Goal: Register for event/course

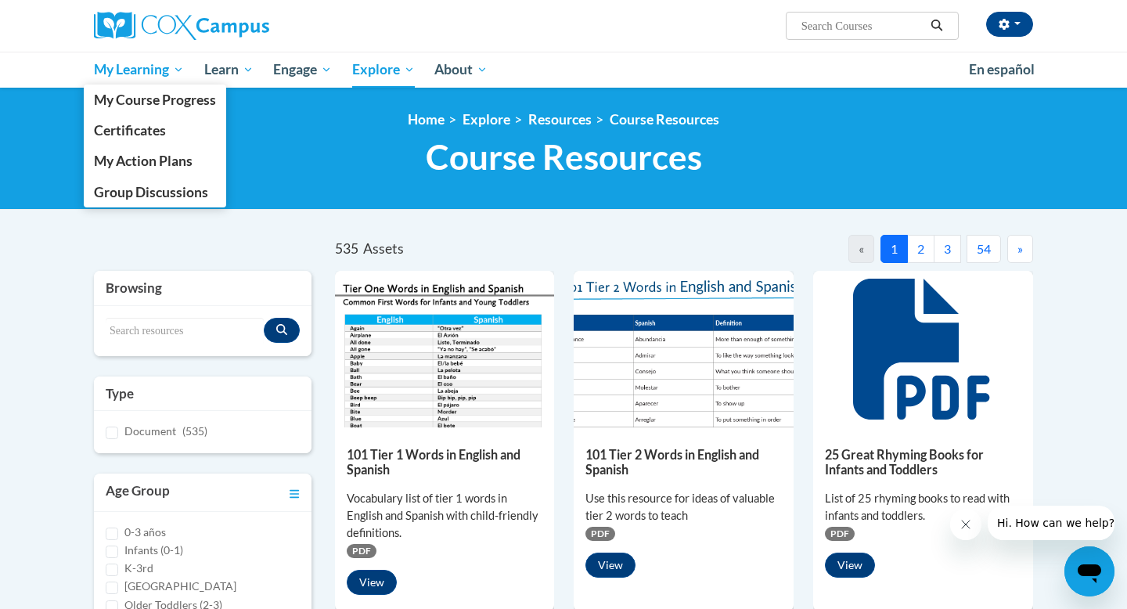
click at [139, 76] on span "My Learning" at bounding box center [139, 69] width 90 height 19
click at [138, 99] on span "My Course Progress" at bounding box center [155, 100] width 122 height 16
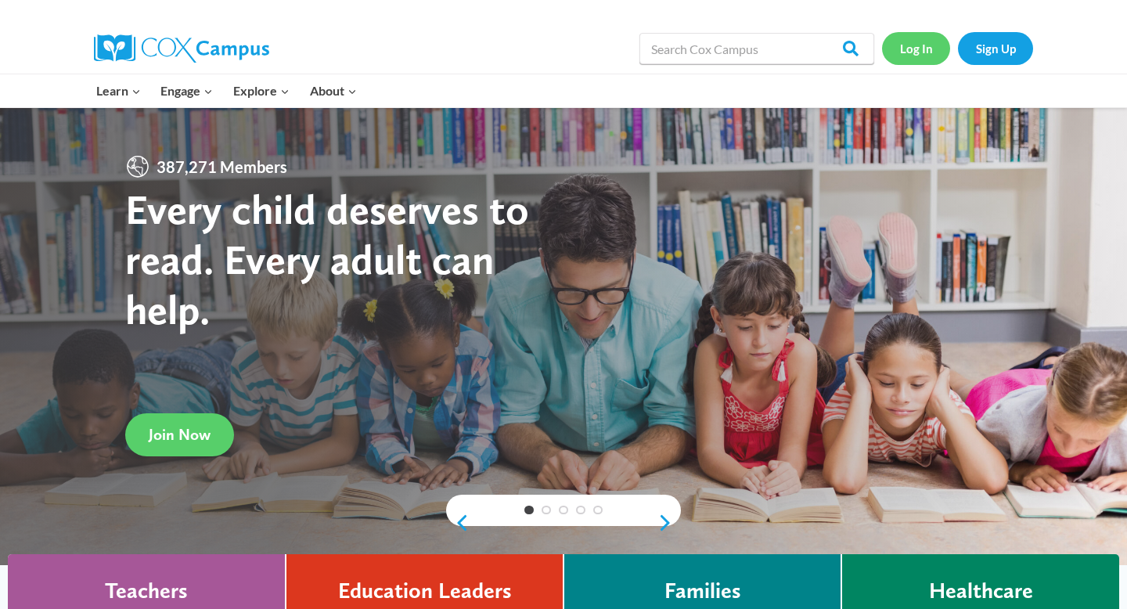
click at [934, 49] on link "Log In" at bounding box center [916, 48] width 68 height 32
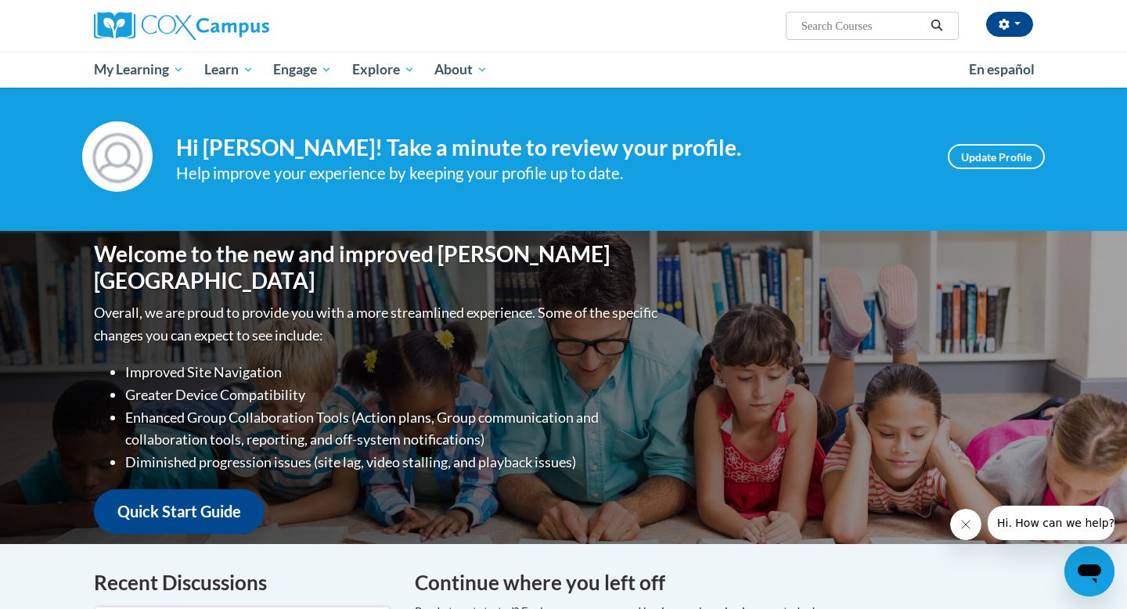
scroll to position [1, 0]
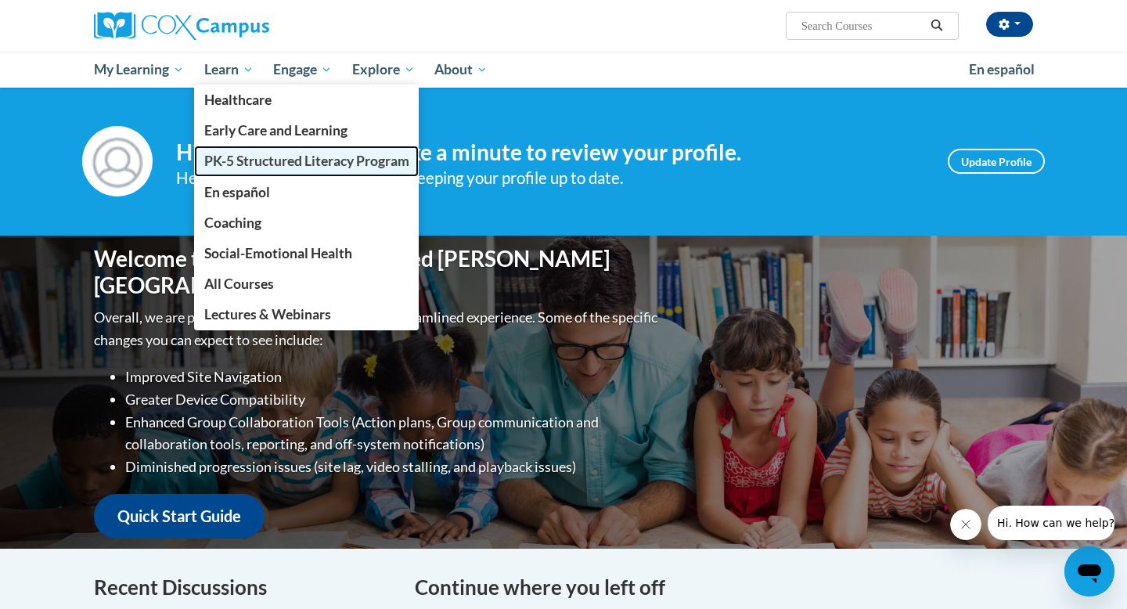
click at [233, 160] on span "PK-5 Structured Literacy Program" at bounding box center [306, 161] width 205 height 16
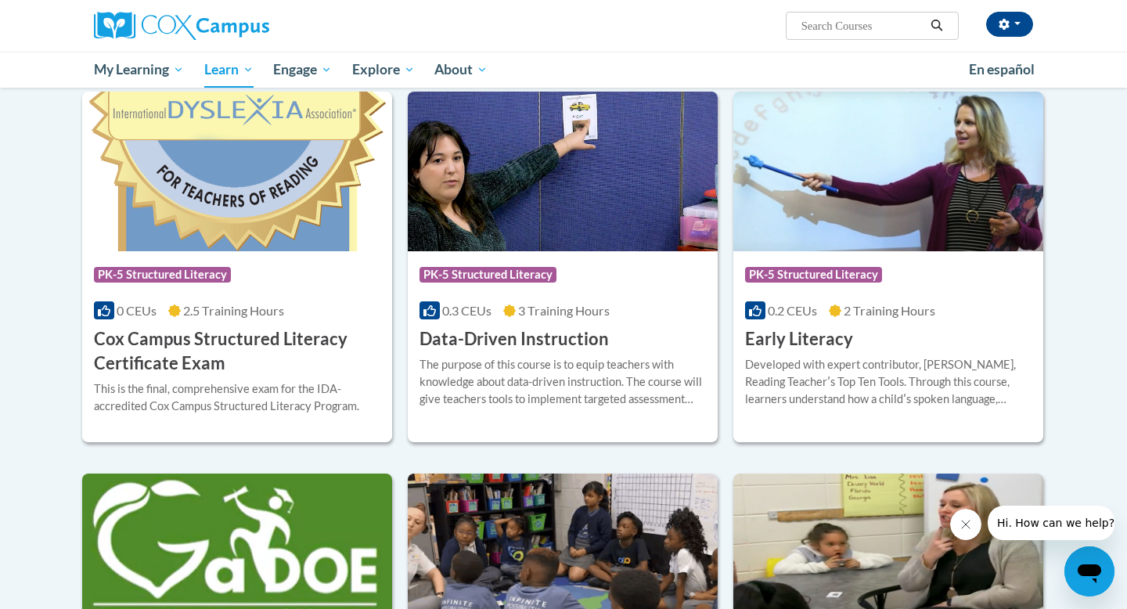
scroll to position [502, 0]
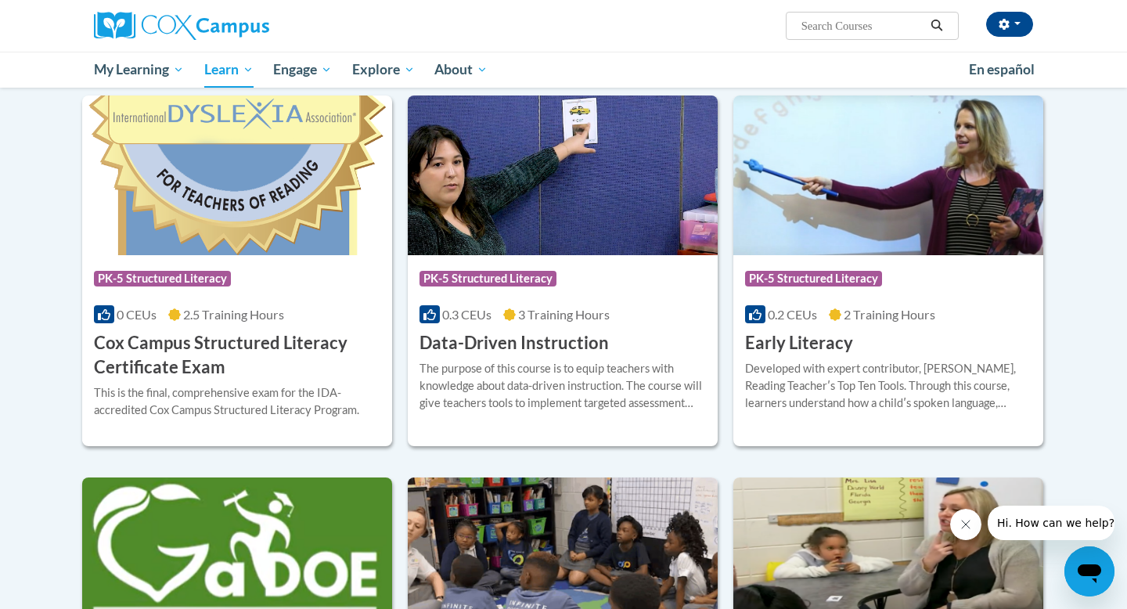
click at [834, 31] on input "Search..." at bounding box center [862, 25] width 125 height 19
type input "meaningful"
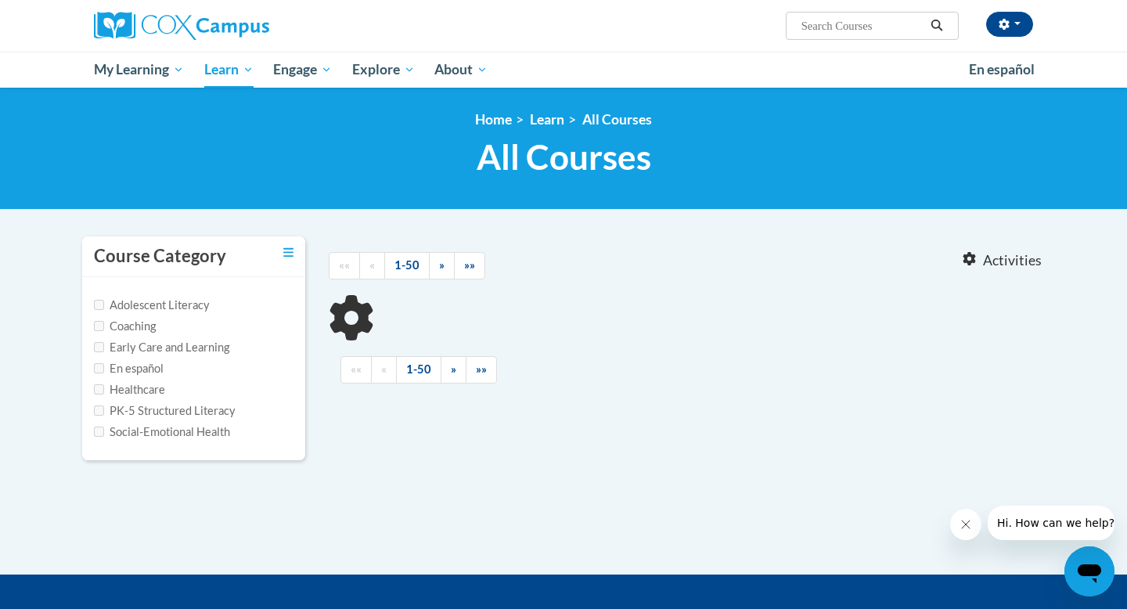
type input "meaningful"
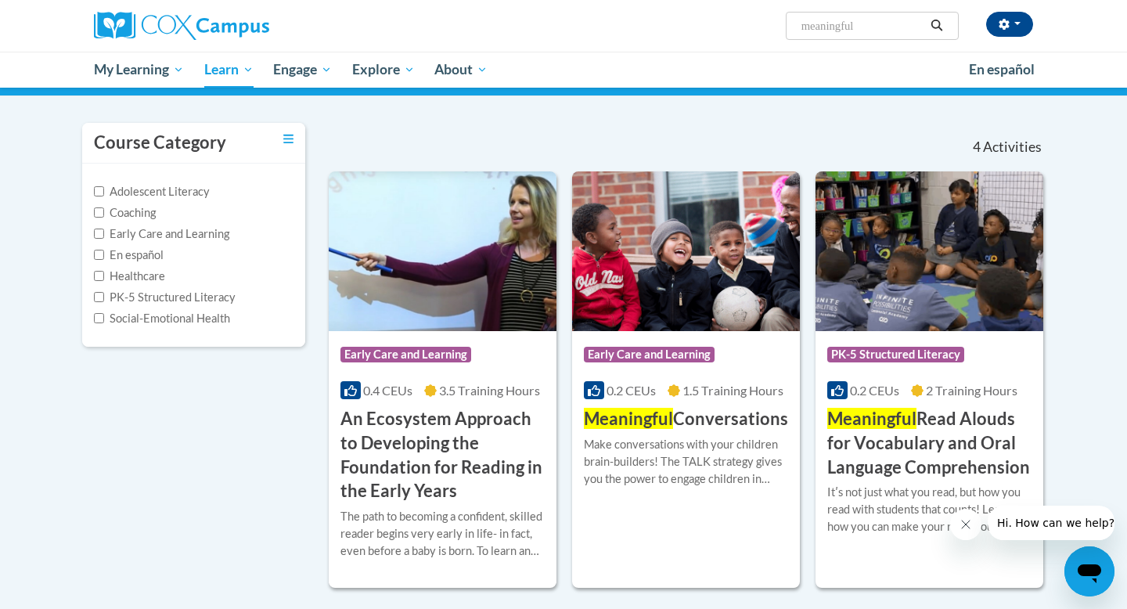
scroll to position [131, 0]
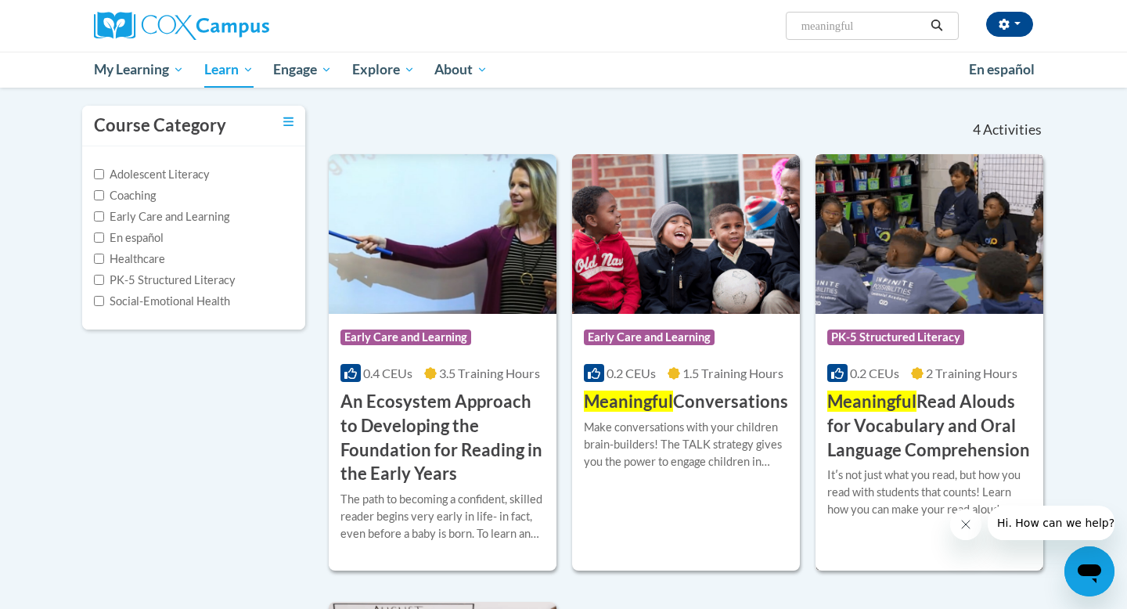
click at [971, 442] on h3 "Meaningful Read Alouds for Vocabulary and Oral Language Comprehension" at bounding box center [929, 426] width 204 height 72
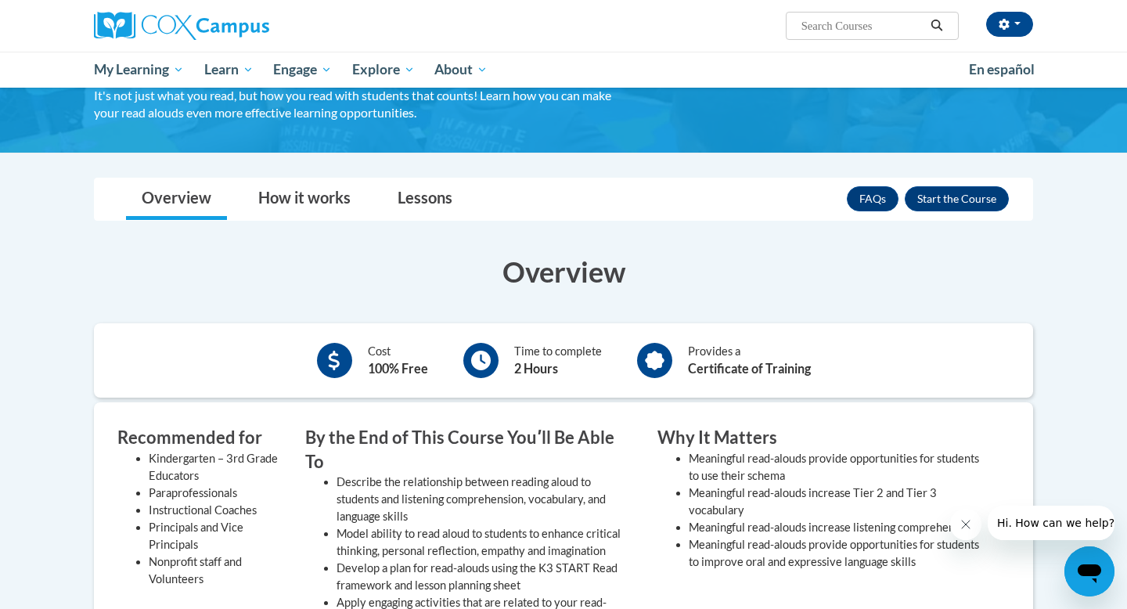
scroll to position [204, 0]
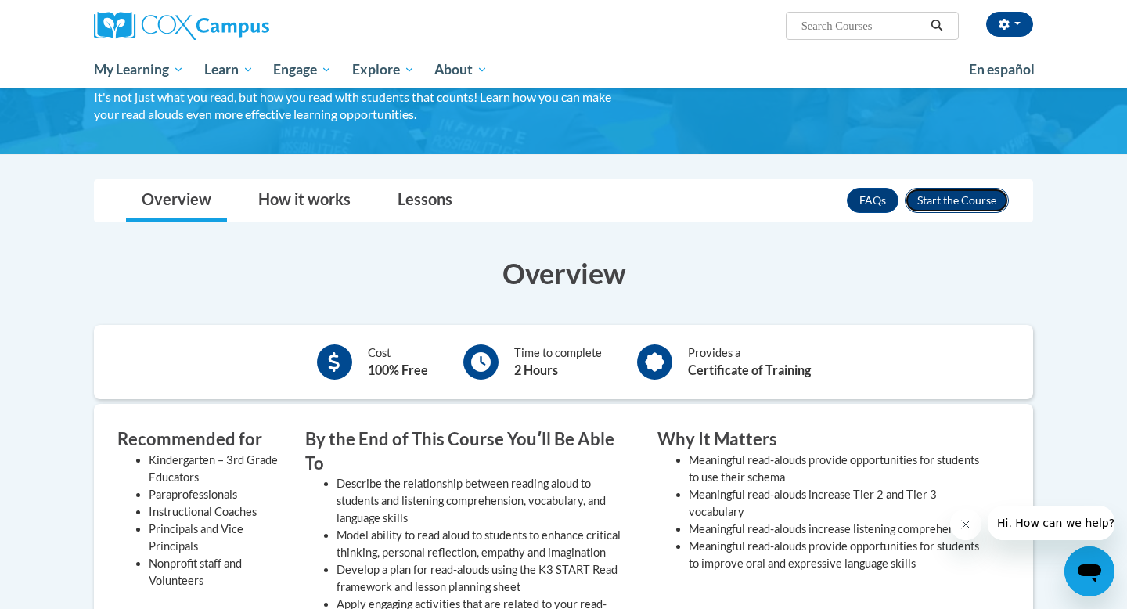
click at [968, 196] on button "Enroll" at bounding box center [957, 200] width 104 height 25
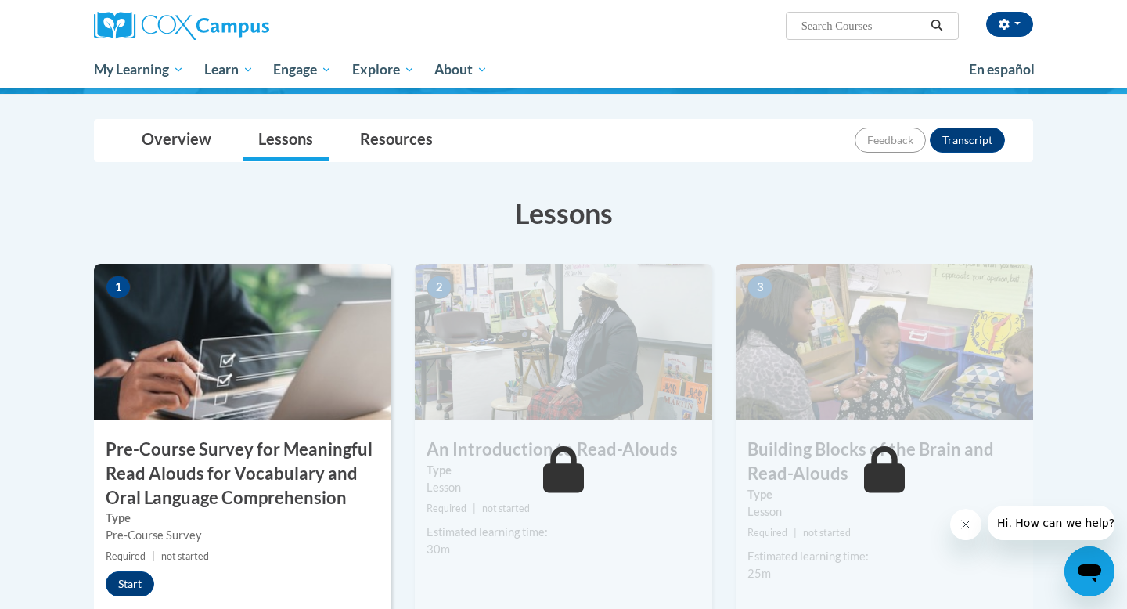
scroll to position [181, 0]
